Goal: Navigation & Orientation: Find specific page/section

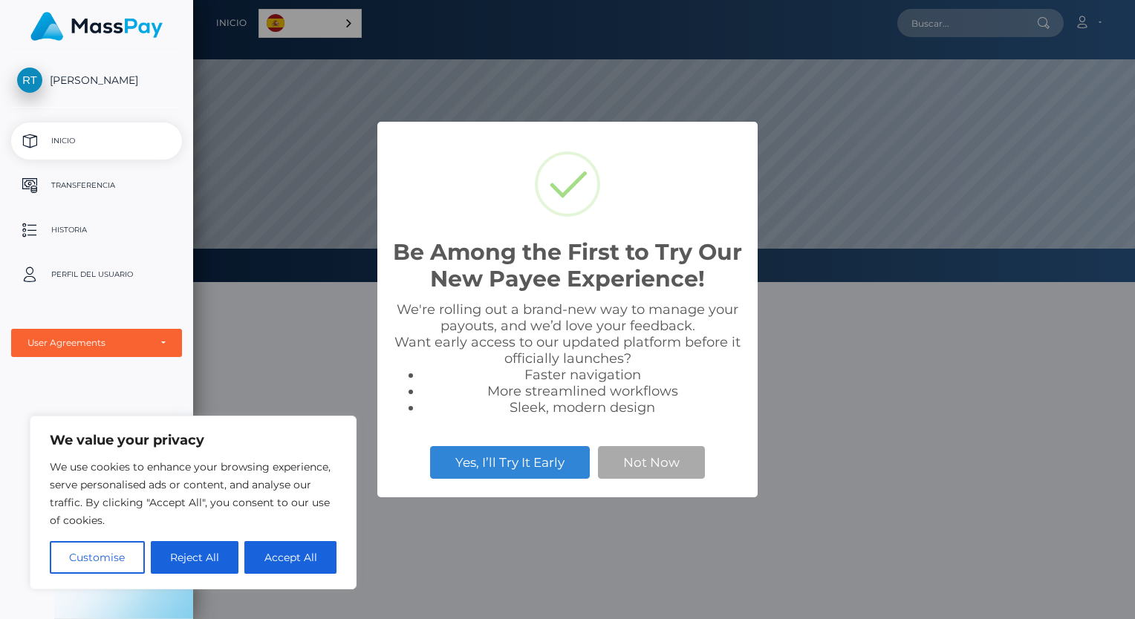
scroll to position [282, 942]
click at [291, 560] on button "Accept All" at bounding box center [290, 557] width 92 height 33
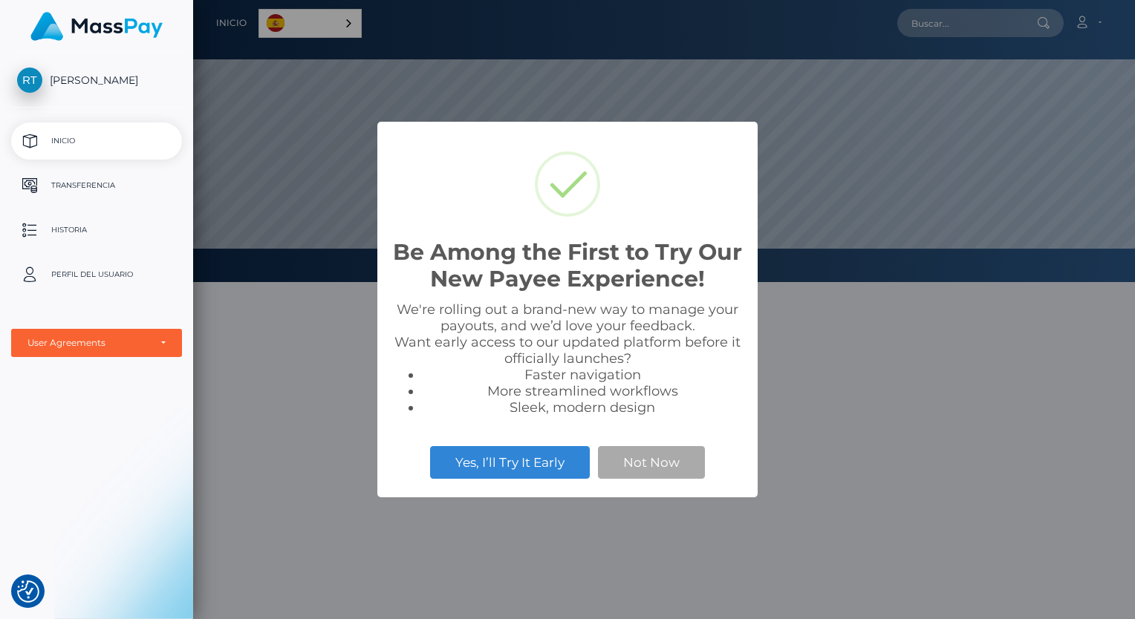
checkbox input "true"
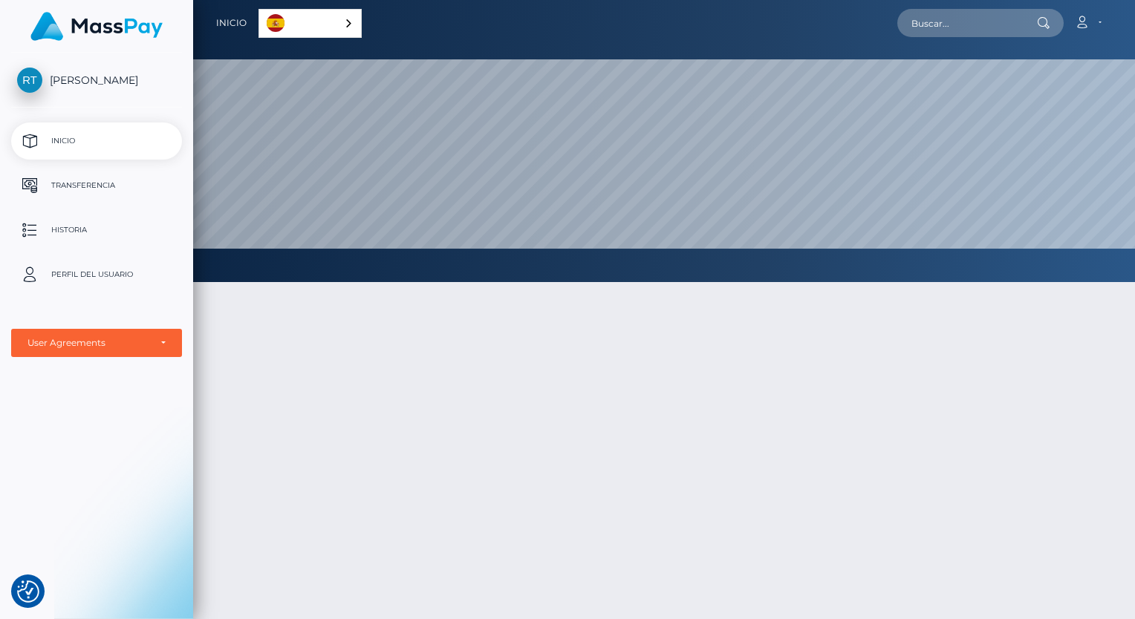
click at [355, 17] on div "Español" at bounding box center [309, 23] width 103 height 29
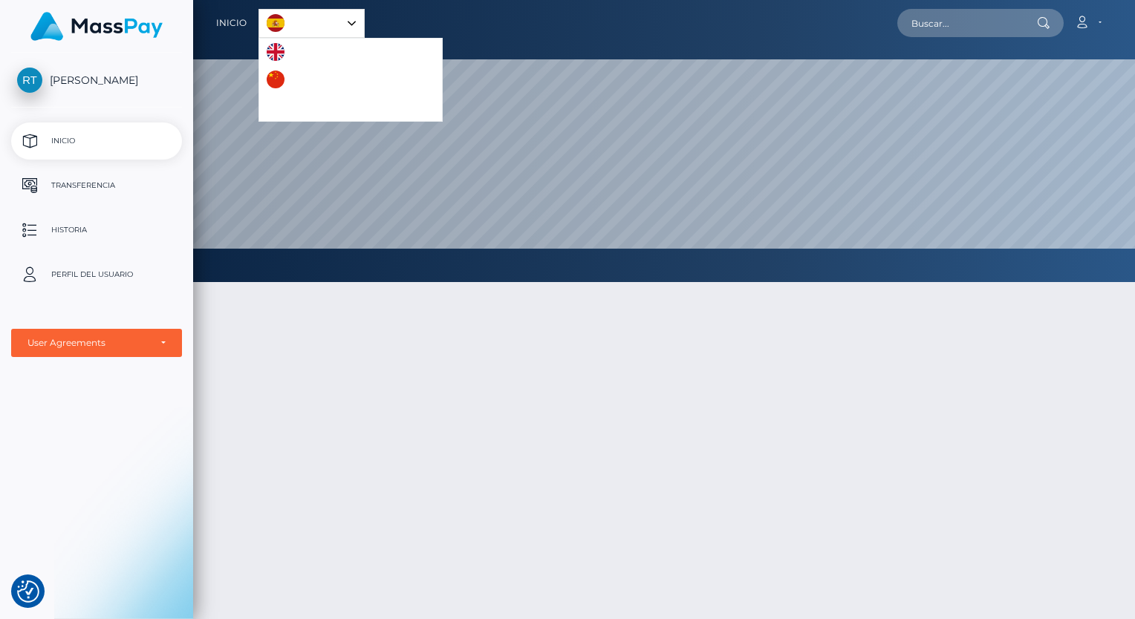
click at [355, 17] on div "Español" at bounding box center [311, 23] width 106 height 29
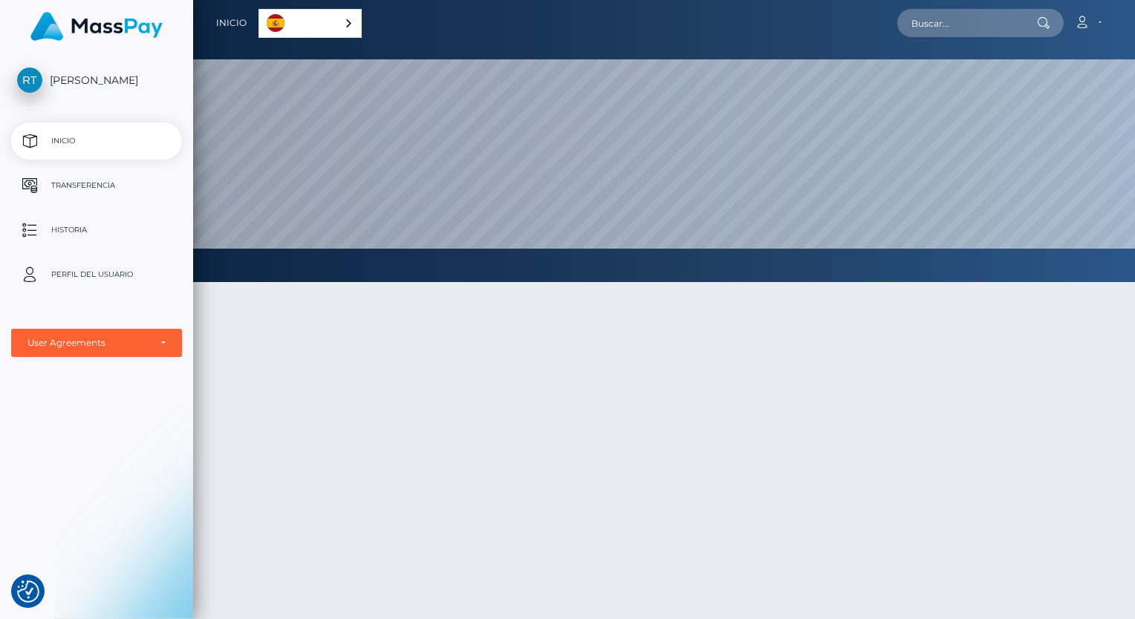
click at [100, 179] on p "Transferencia" at bounding box center [96, 186] width 159 height 22
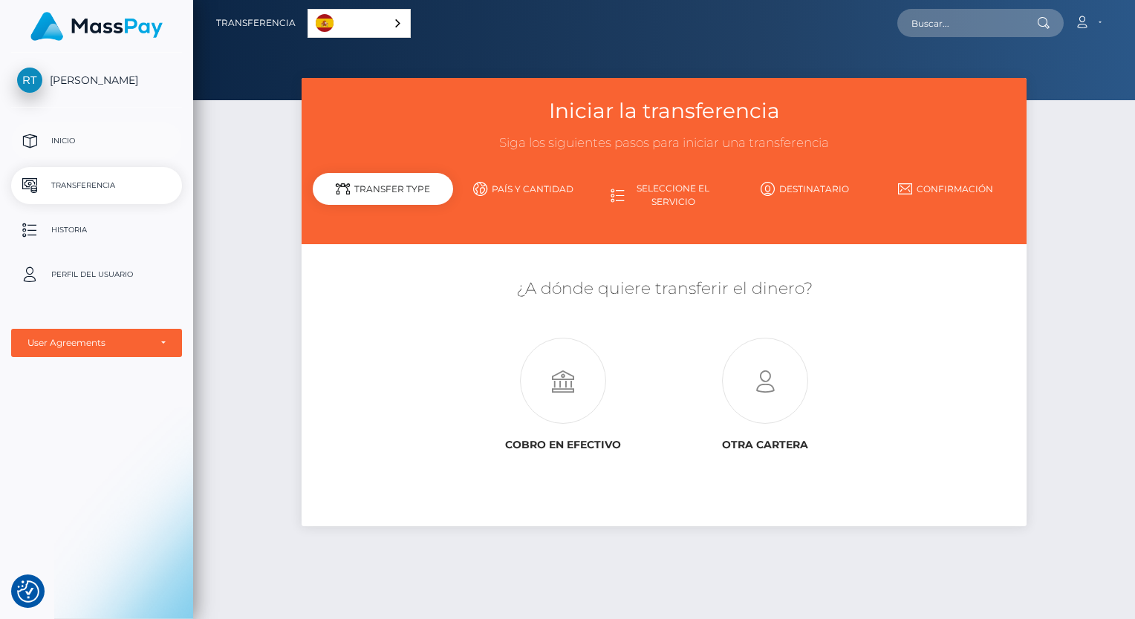
click at [97, 151] on p "Inicio" at bounding box center [96, 141] width 159 height 22
click at [53, 141] on p "Inicio" at bounding box center [96, 141] width 159 height 22
click at [85, 227] on p "Historia" at bounding box center [96, 230] width 159 height 22
click at [87, 346] on div "Acuerdos de usuario" at bounding box center [88, 343] width 122 height 12
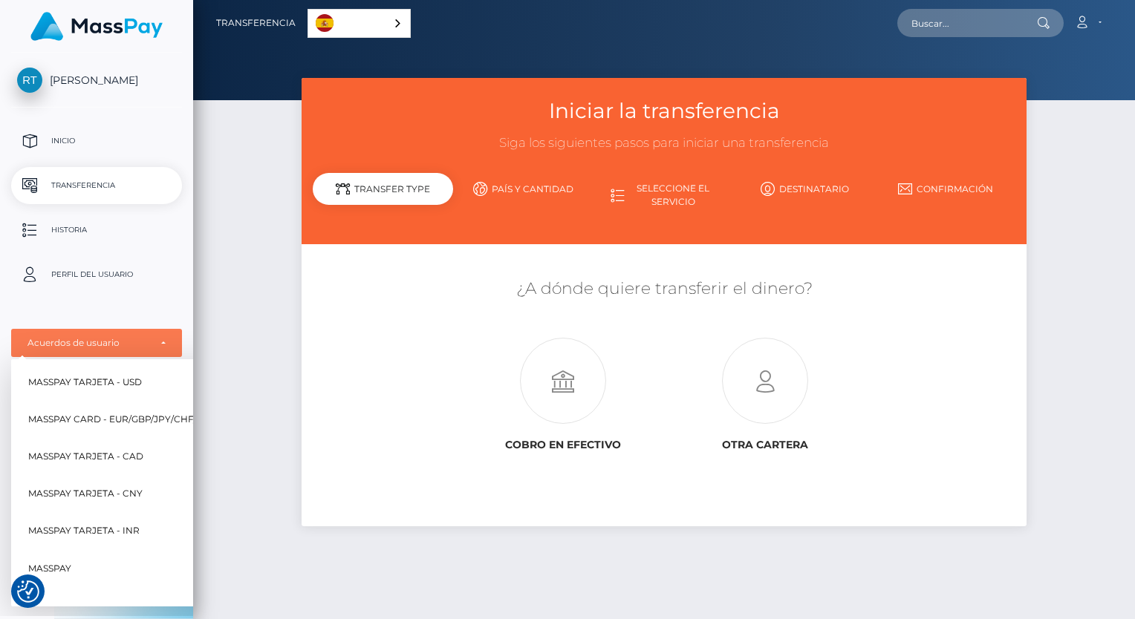
click at [99, 564] on link "MassPay" at bounding box center [184, 568] width 325 height 33
select select "6"
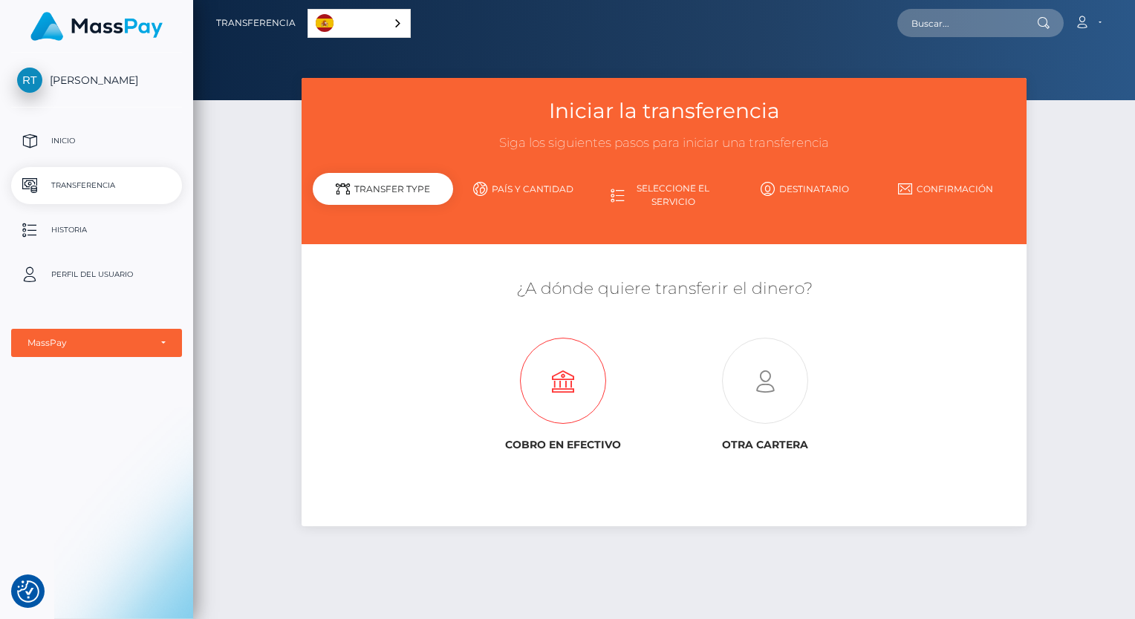
click at [569, 376] on icon at bounding box center [563, 382] width 201 height 86
